Goal: Navigation & Orientation: Find specific page/section

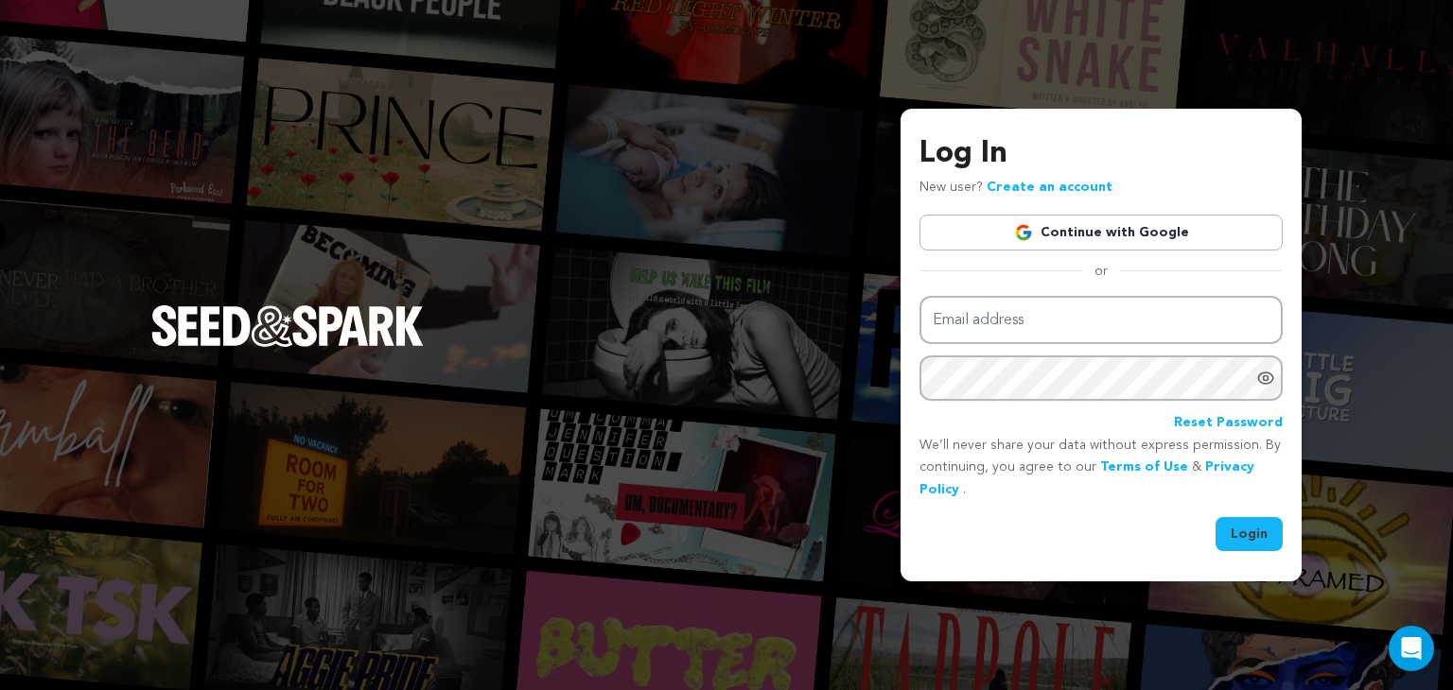
click at [1031, 221] on link "Continue with Google" at bounding box center [1100, 233] width 363 height 36
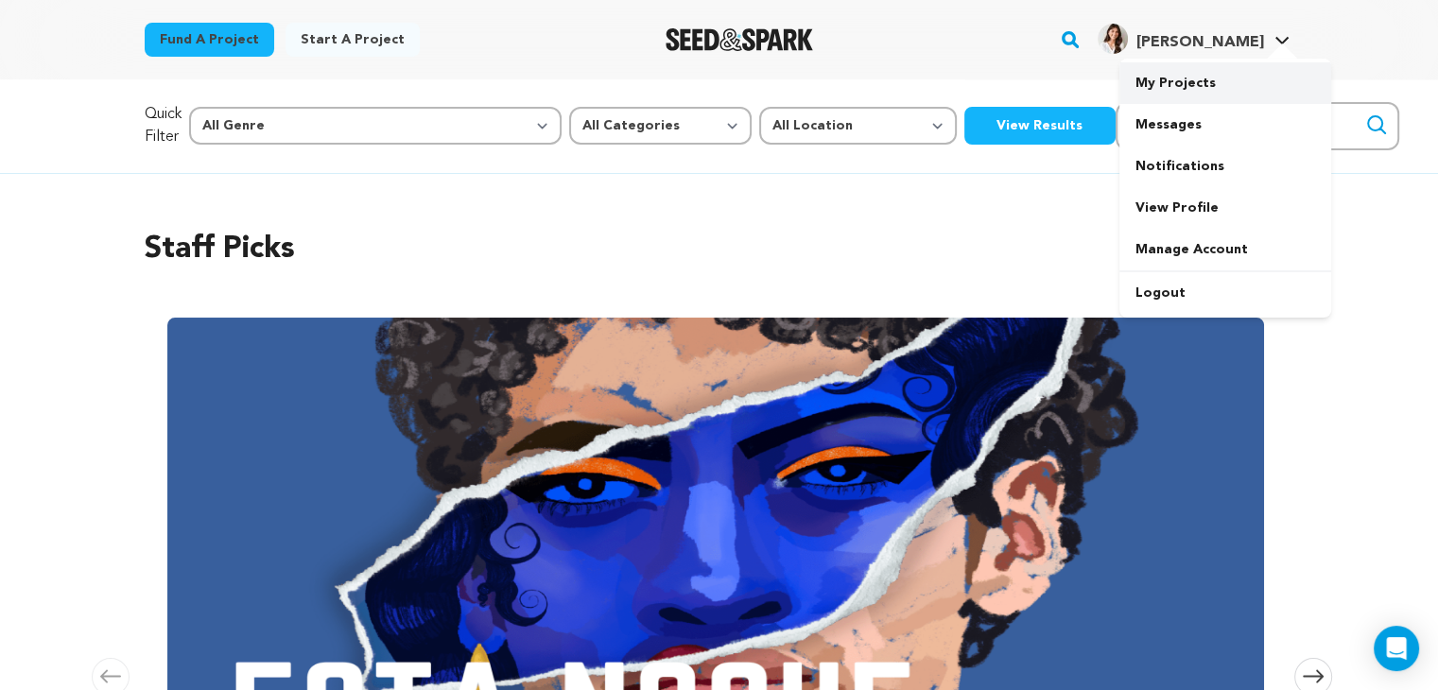
click at [1180, 80] on link "My Projects" at bounding box center [1226, 83] width 212 height 42
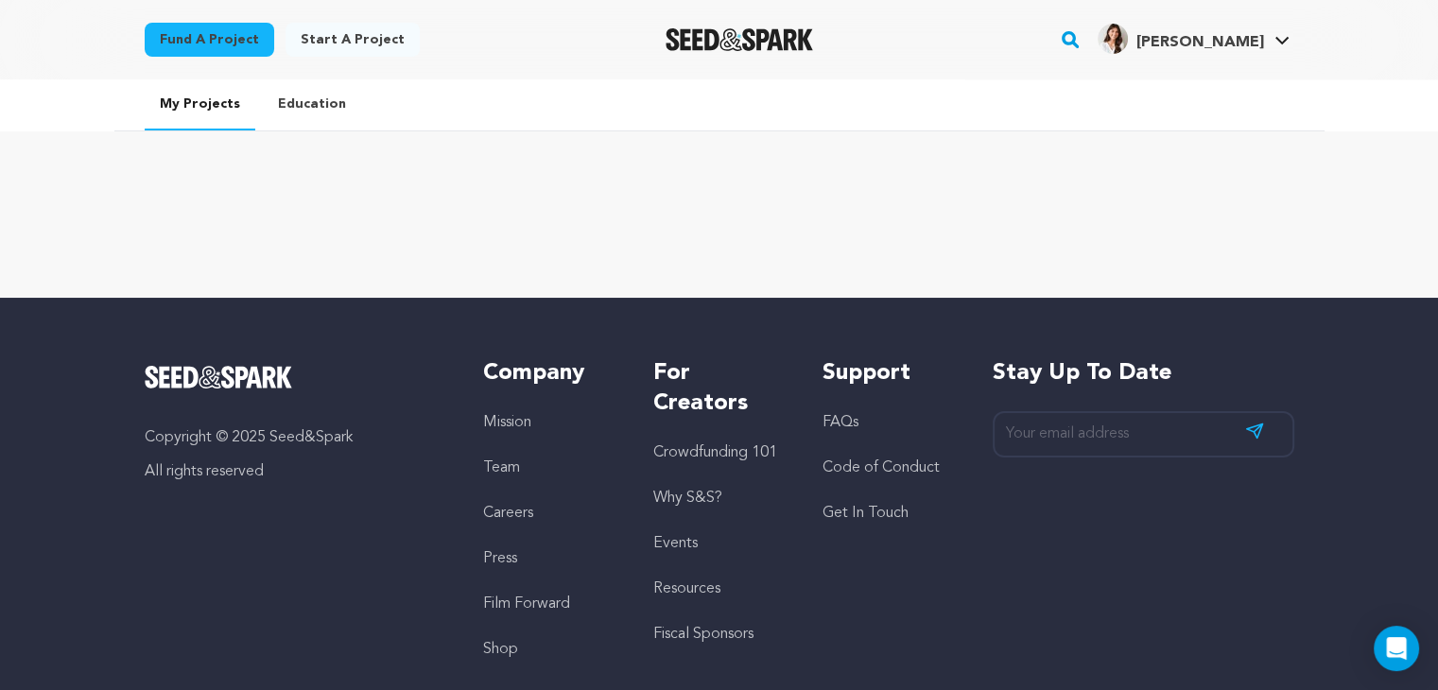
click at [202, 210] on div at bounding box center [719, 200] width 1211 height 76
